Goal: Transaction & Acquisition: Purchase product/service

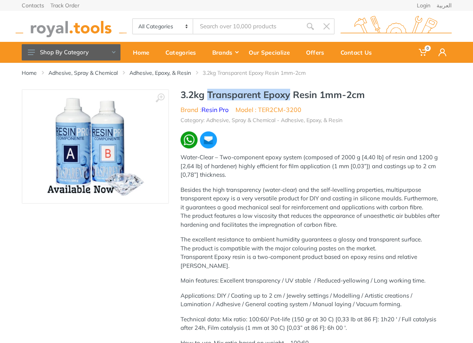
drag, startPoint x: 291, startPoint y: 95, endPoint x: 222, endPoint y: 98, distance: 69.4
click at [206, 96] on h1 "3.2kg Transparent Epoxy Resin 1mm-2cm" at bounding box center [311, 94] width 260 height 11
copy h1 "Transparent Epoxy"
type input "Transparent Epoxy"
click at [312, 24] on use "submit" at bounding box center [310, 26] width 7 height 7
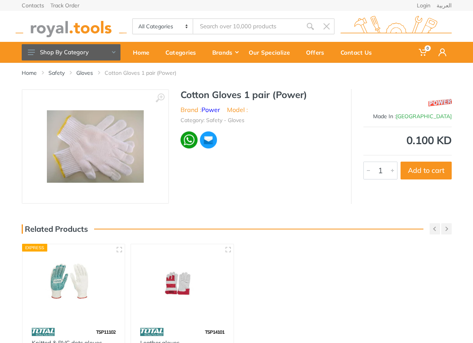
click at [229, 26] on input "Site search" at bounding box center [247, 26] width 109 height 16
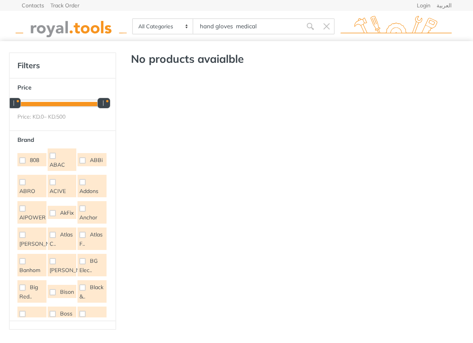
drag, startPoint x: 268, startPoint y: 28, endPoint x: 200, endPoint y: 28, distance: 67.8
click at [200, 28] on input "hand gloves medical" at bounding box center [247, 26] width 109 height 16
type input "hand gloves medical"
